Goal: Check status: Check status

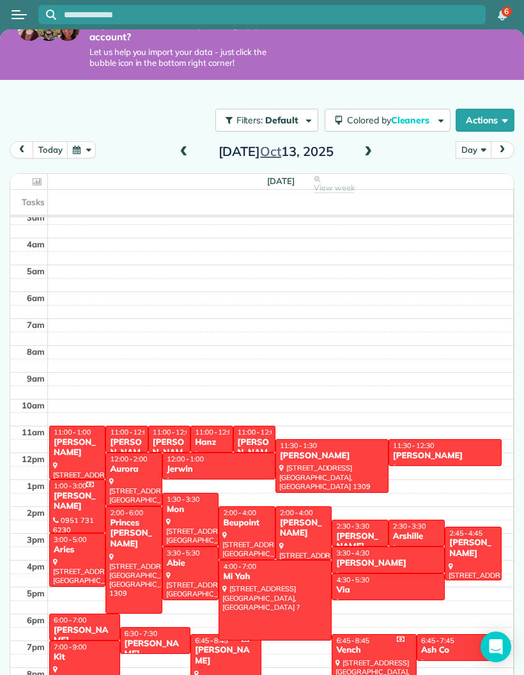
scroll to position [22, 0]
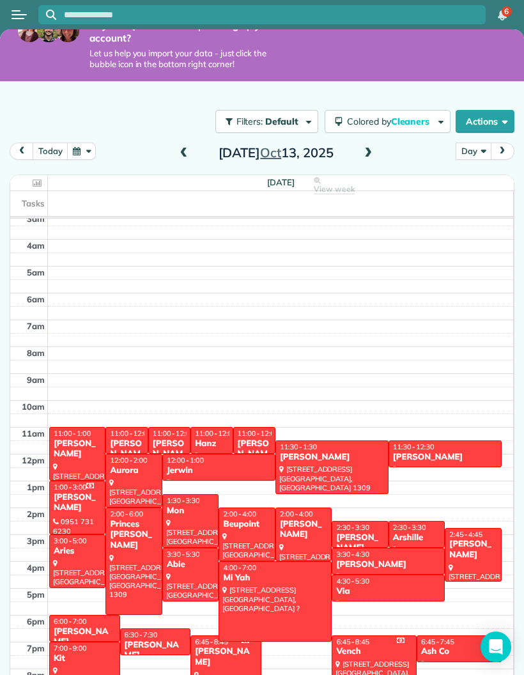
click at [288, 583] on div at bounding box center [275, 601] width 112 height 79
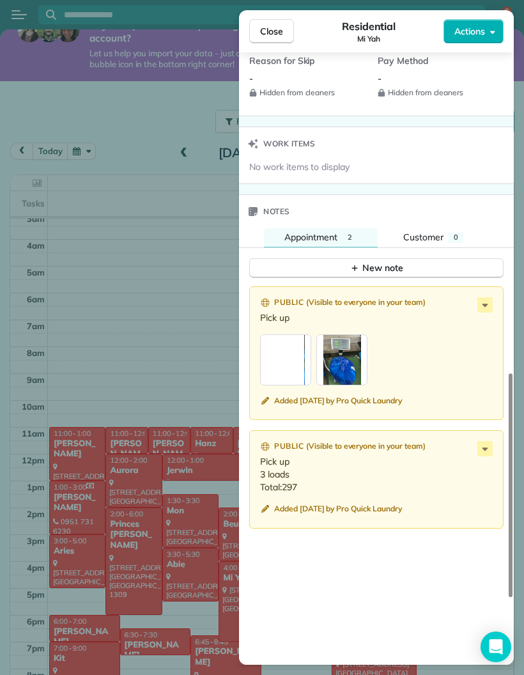
scroll to position [949, 0]
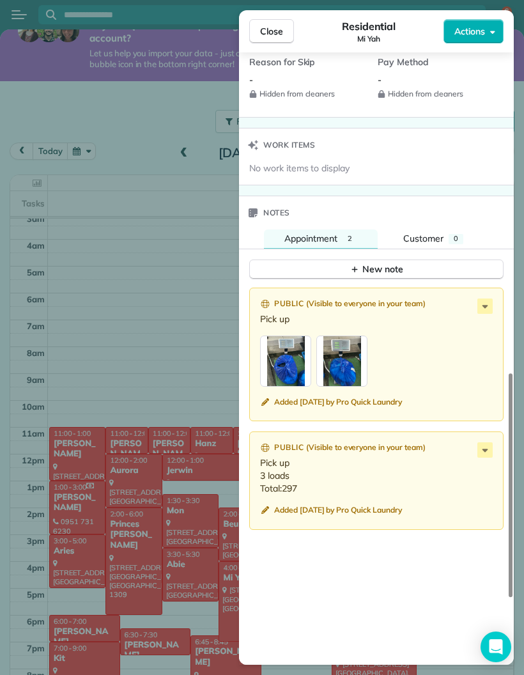
click at [286, 364] on div "button" at bounding box center [285, 361] width 51 height 51
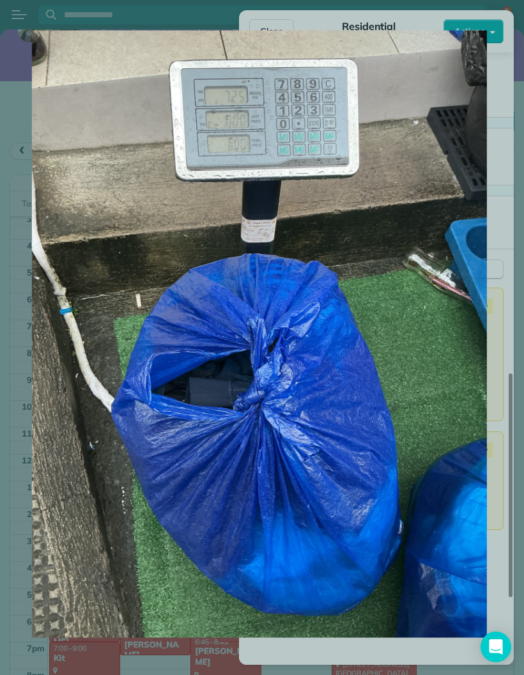
scroll to position [51, 0]
click at [461, 48] on img at bounding box center [260, 334] width 472 height 607
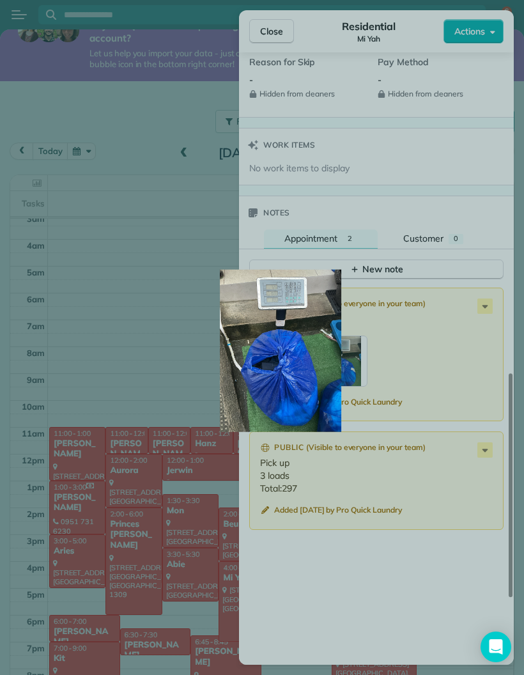
click at [499, 31] on button "Actions" at bounding box center [474, 31] width 60 height 24
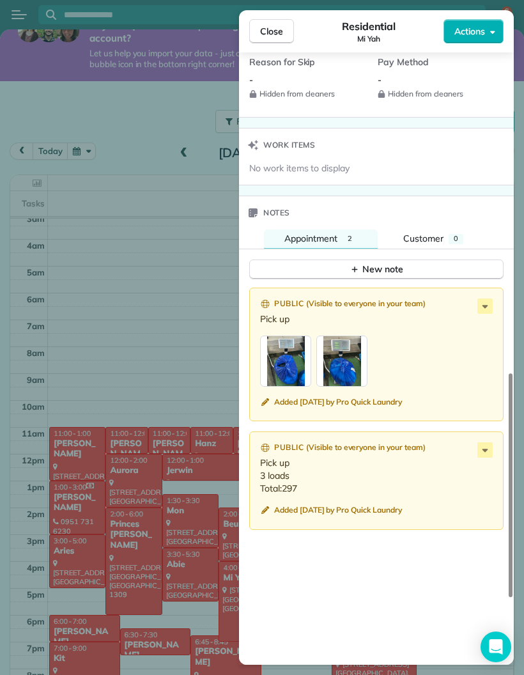
click at [348, 361] on div "button" at bounding box center [341, 361] width 51 height 51
